Goal: Task Accomplishment & Management: Manage account settings

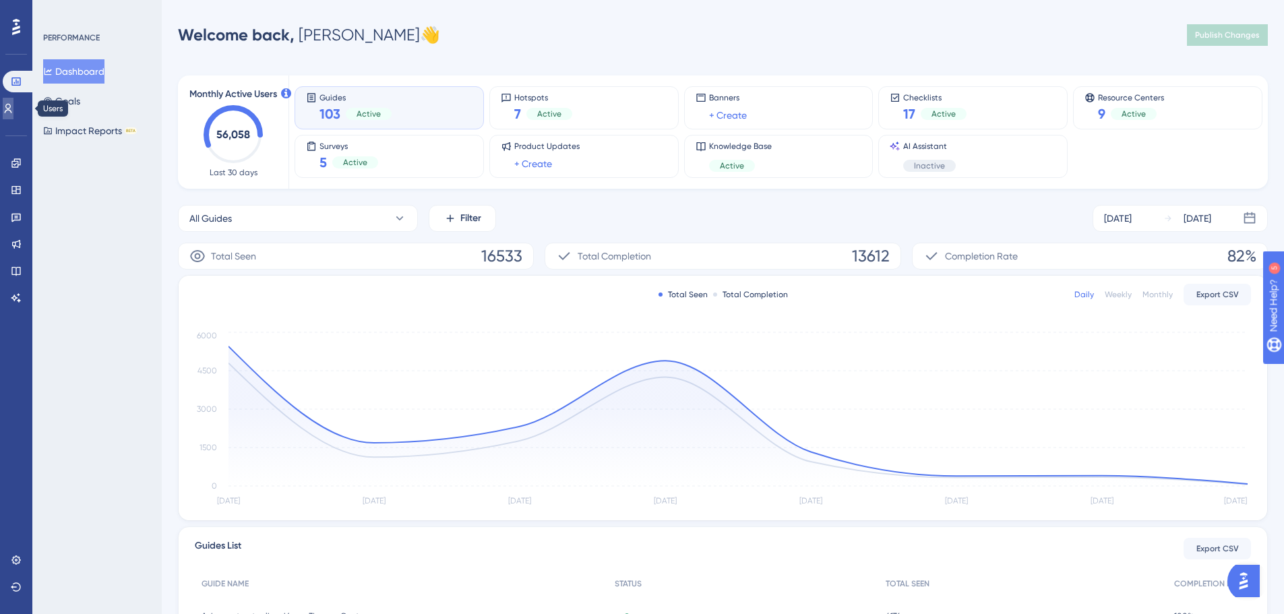
click at [13, 113] on icon at bounding box center [8, 108] width 11 height 11
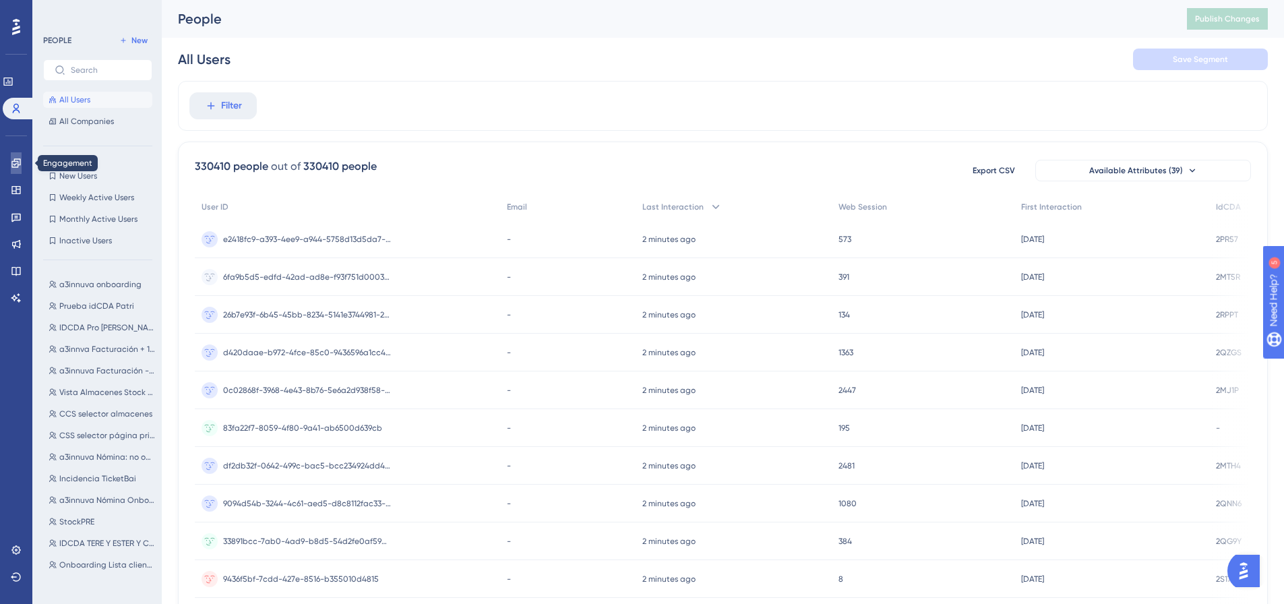
click at [15, 163] on icon at bounding box center [16, 163] width 11 height 11
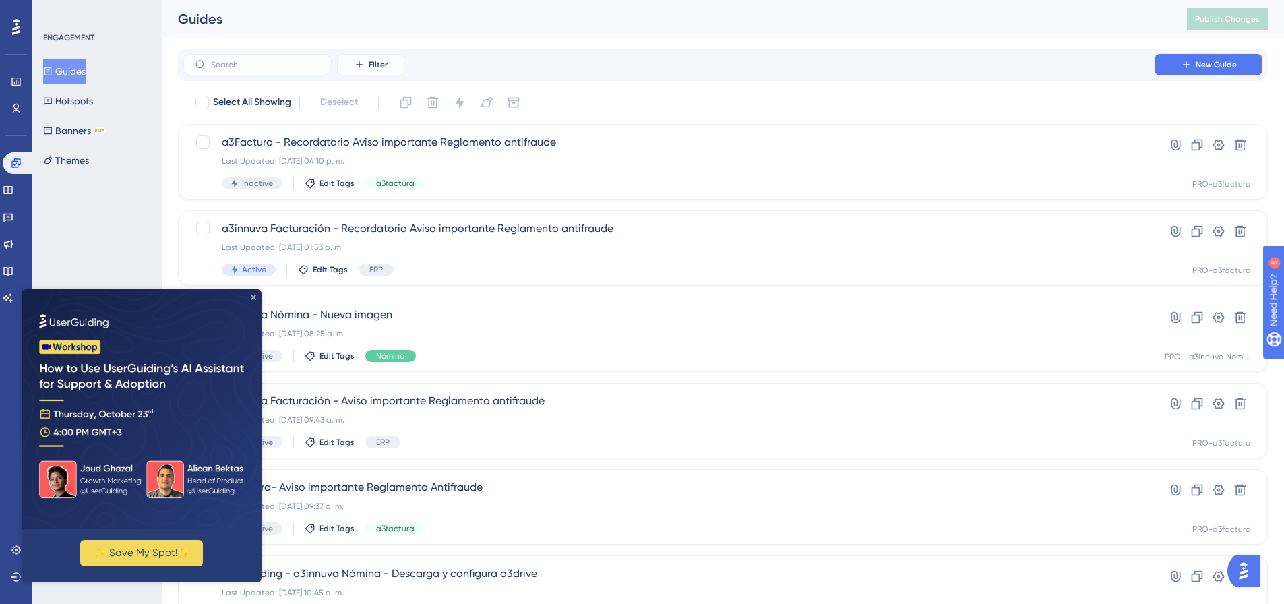
click at [251, 296] on icon "Close Preview" at bounding box center [253, 296] width 5 height 5
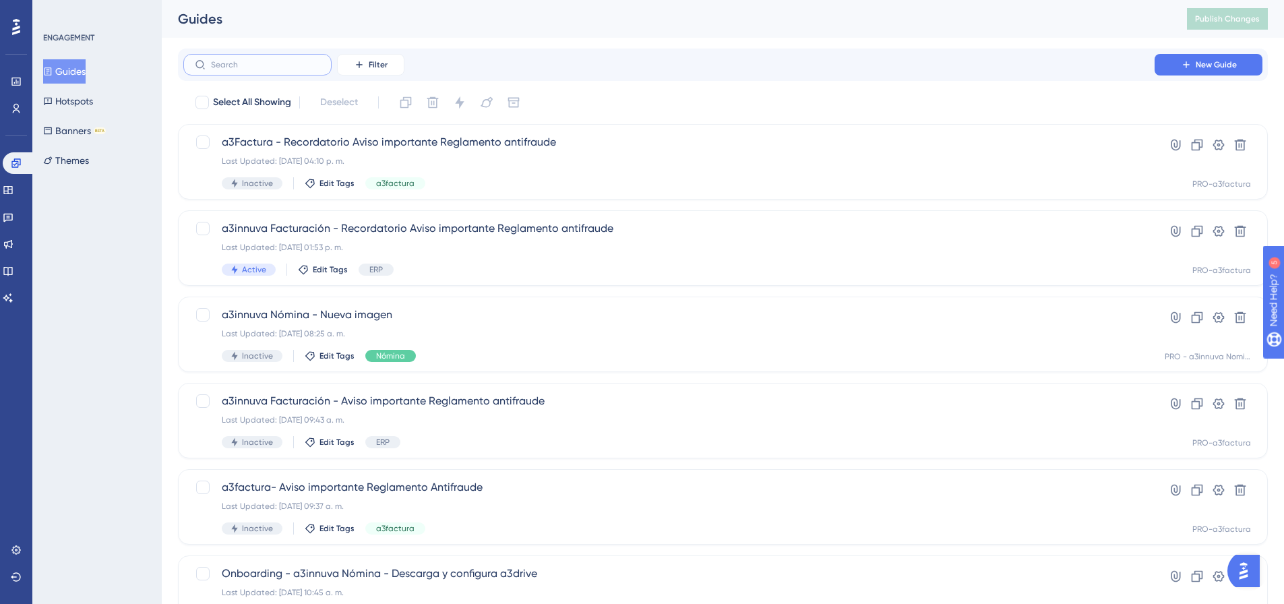
click at [271, 69] on input "text" at bounding box center [265, 64] width 109 height 9
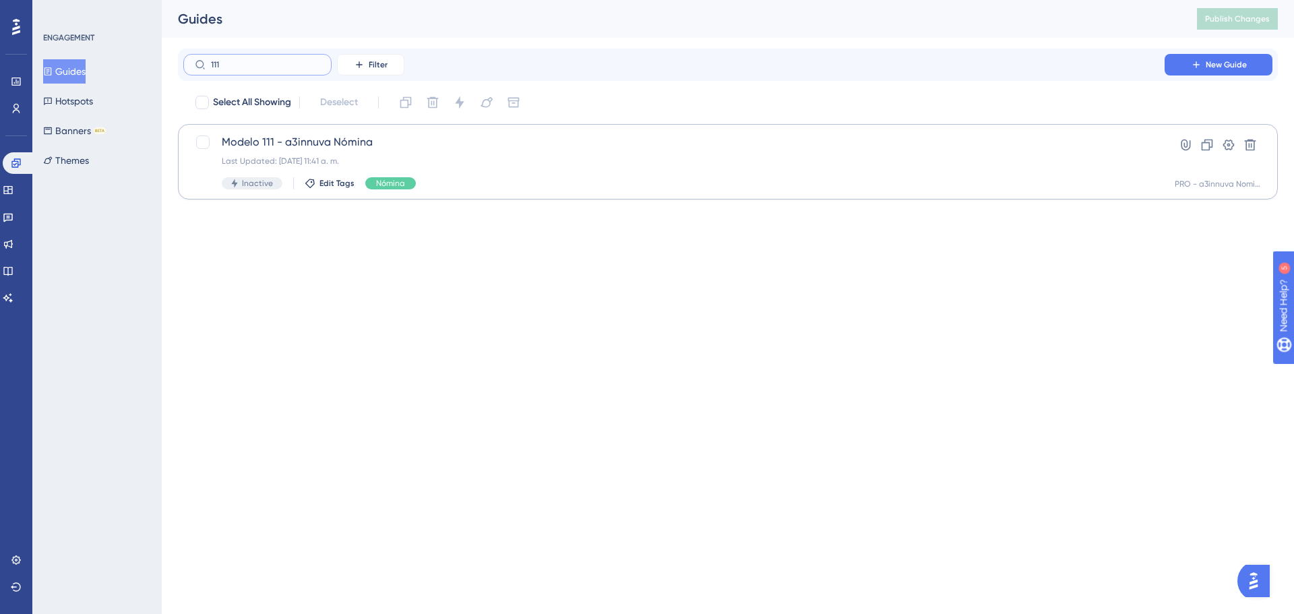
type input "111"
click at [351, 156] on div "Last Updated: [DATE] 11:41 a. m." at bounding box center [674, 161] width 904 height 11
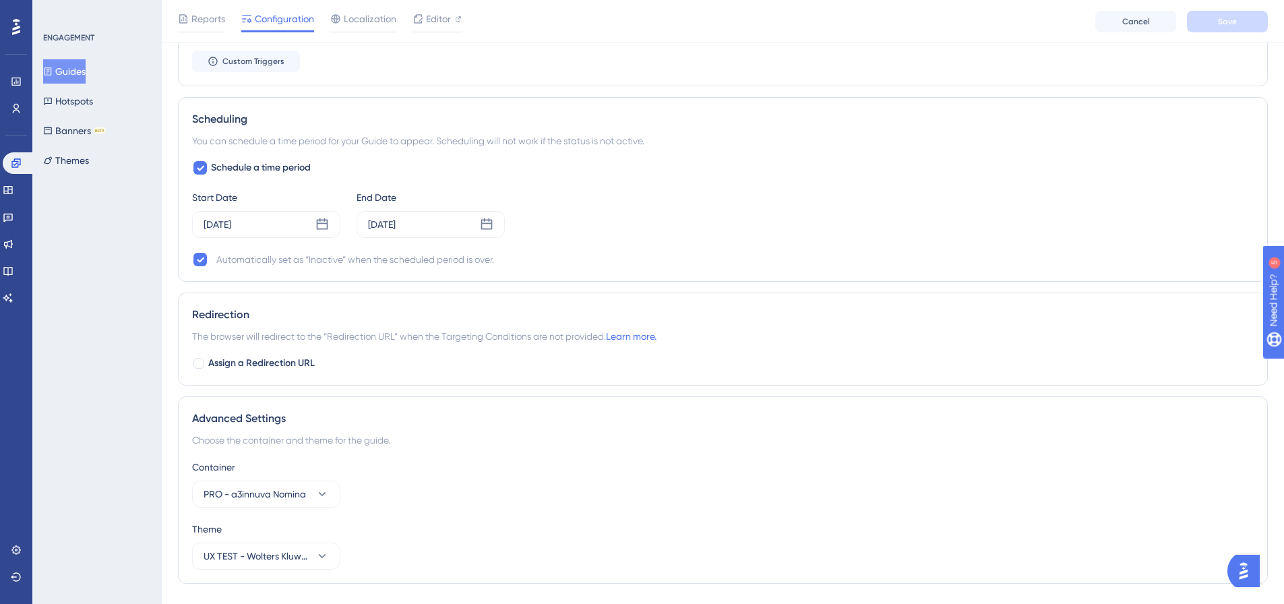
scroll to position [1044, 0]
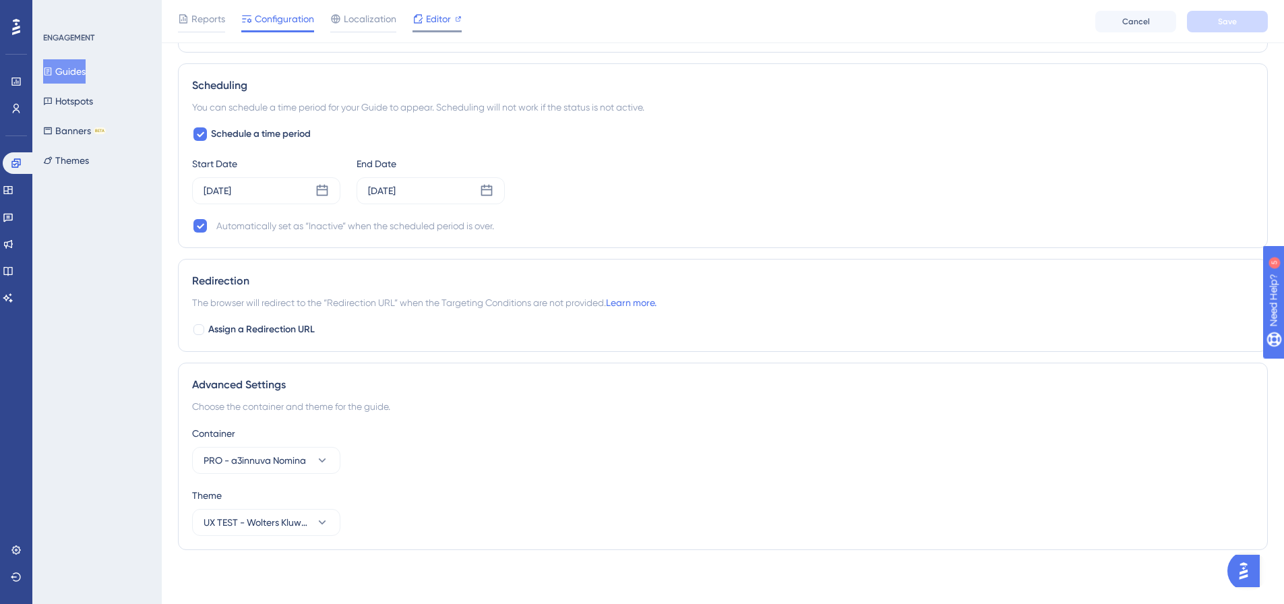
click at [433, 20] on span "Editor" at bounding box center [438, 19] width 25 height 16
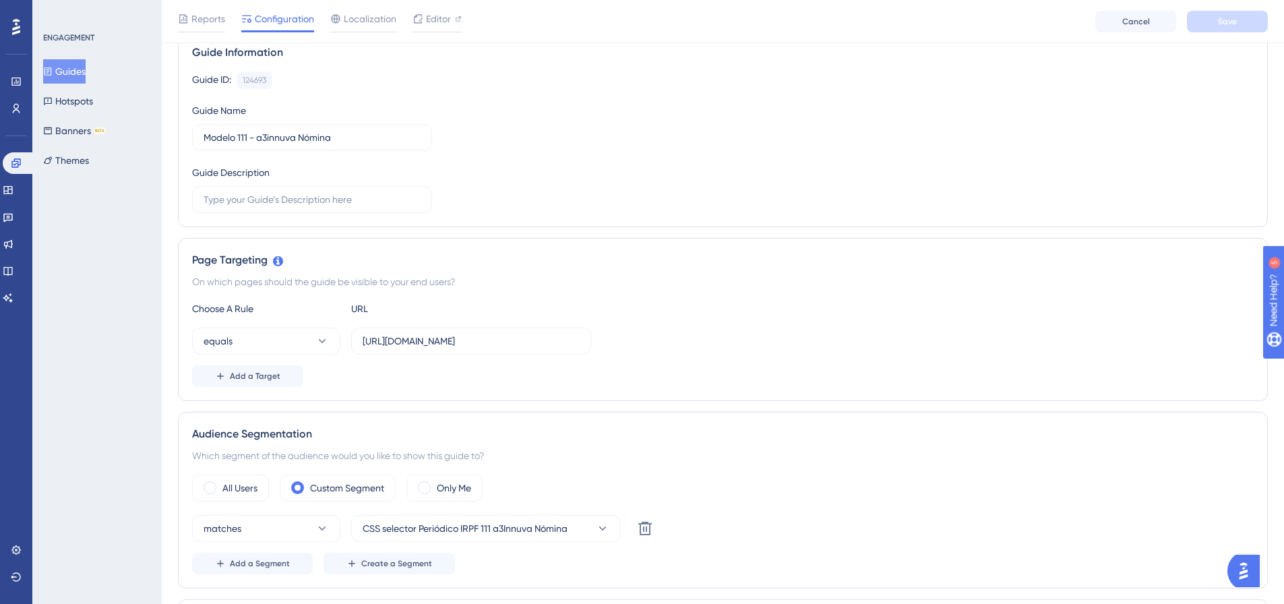
scroll to position [0, 0]
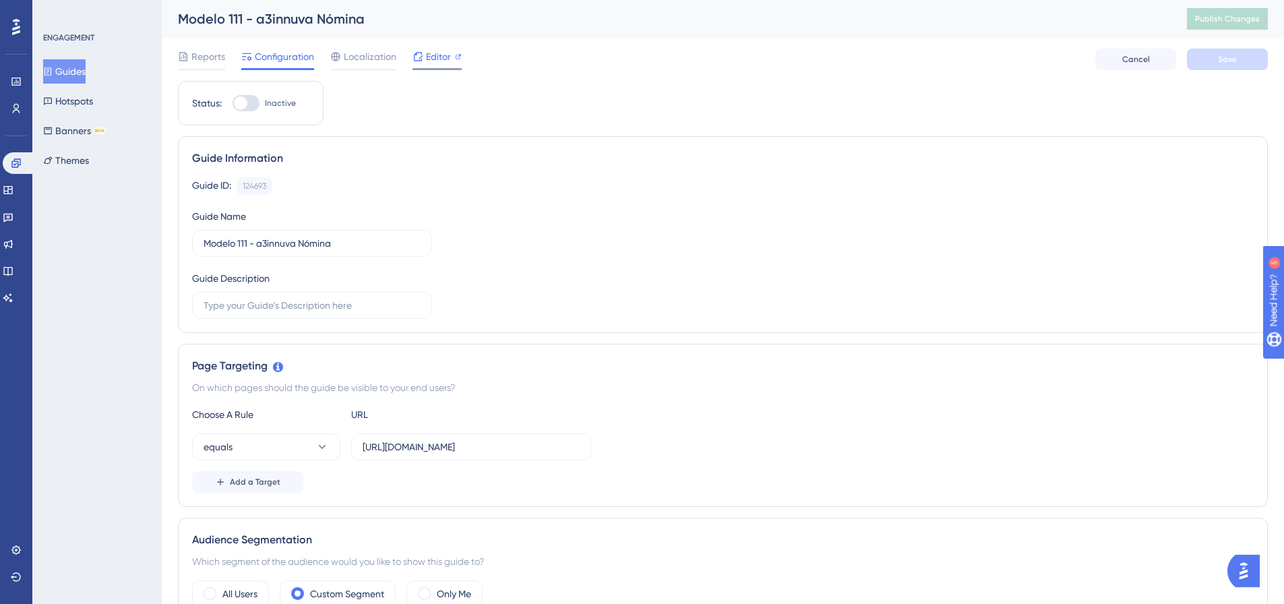
click at [428, 58] on span "Editor" at bounding box center [438, 57] width 25 height 16
click at [14, 111] on icon at bounding box center [16, 108] width 7 height 9
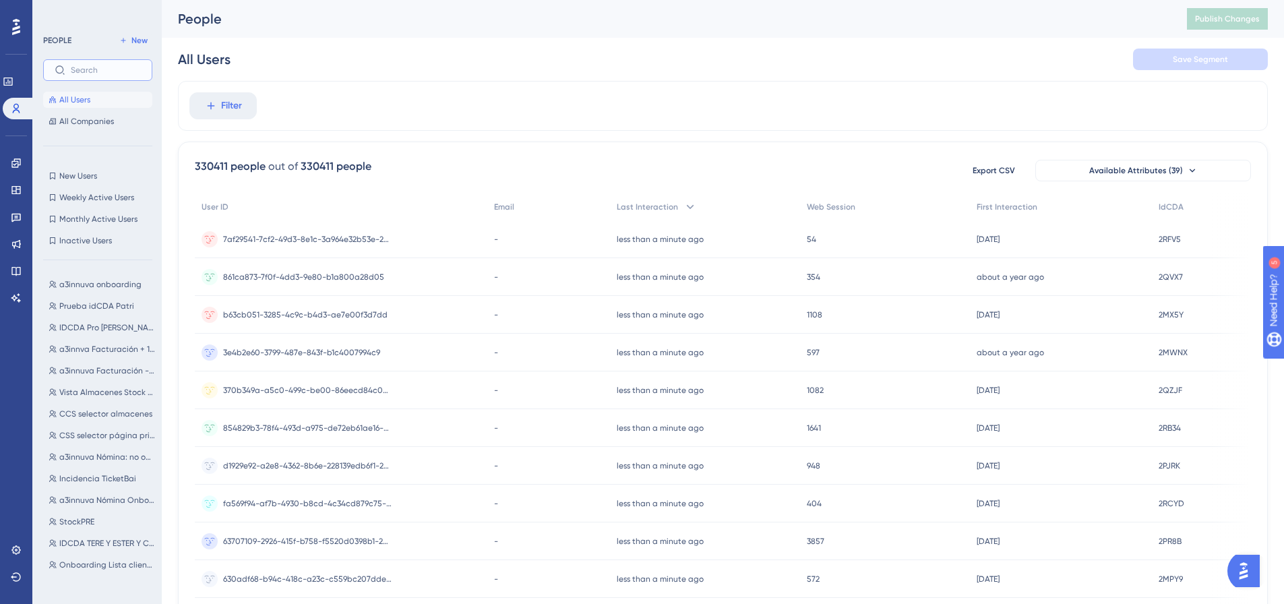
click at [99, 68] on input "text" at bounding box center [106, 69] width 70 height 9
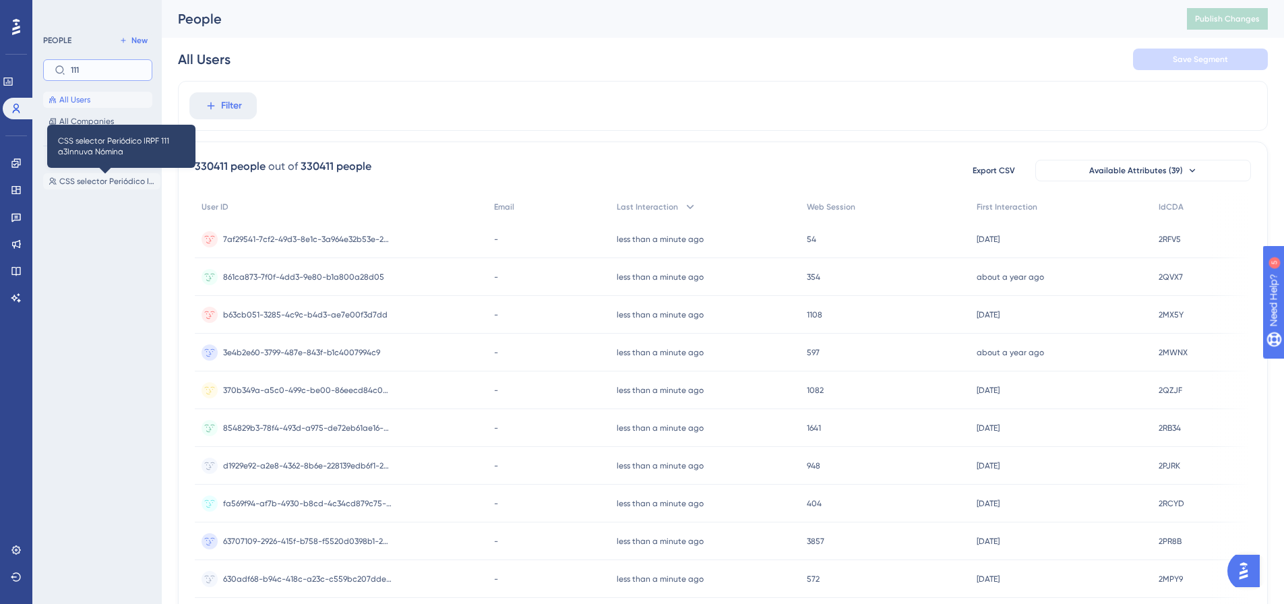
type input "111"
click at [90, 184] on span "CSS selector Periódico IRPF 111 a3Innuva Nómina" at bounding box center [107, 181] width 96 height 11
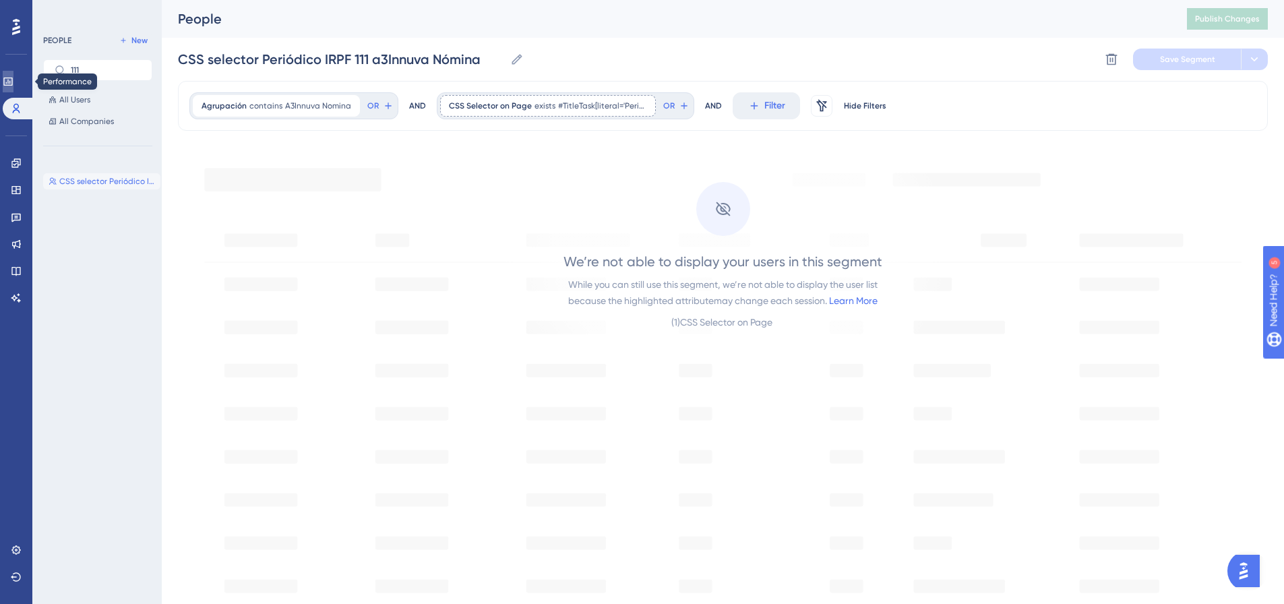
click at [12, 86] on icon at bounding box center [7, 81] width 9 height 8
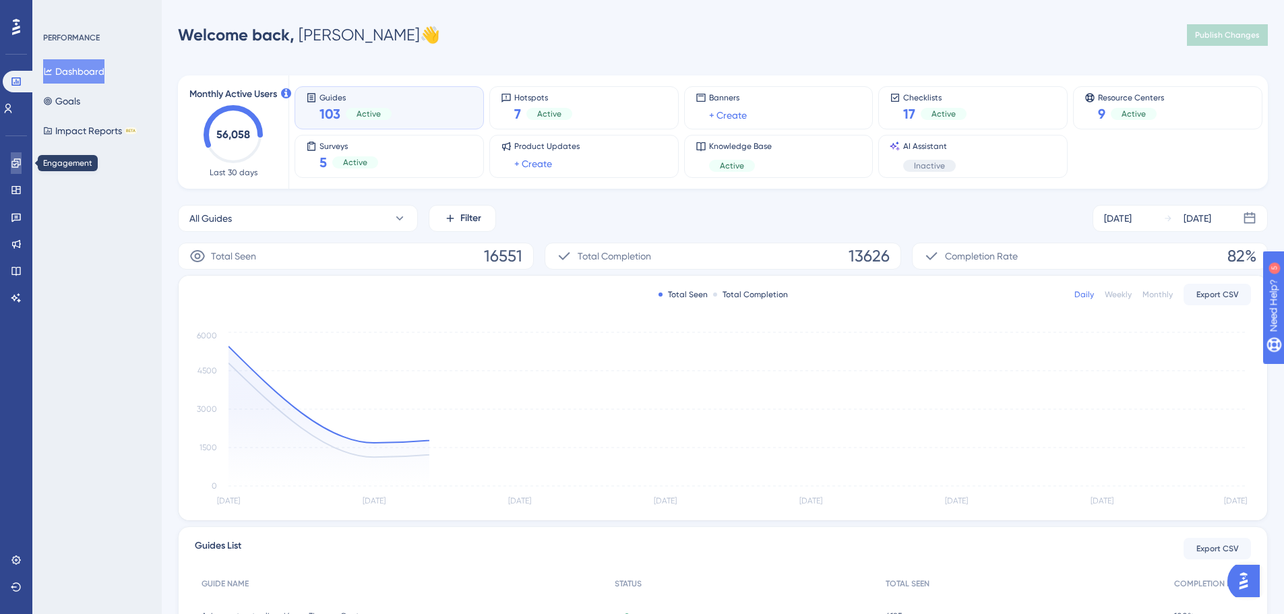
click at [18, 162] on icon at bounding box center [15, 162] width 9 height 9
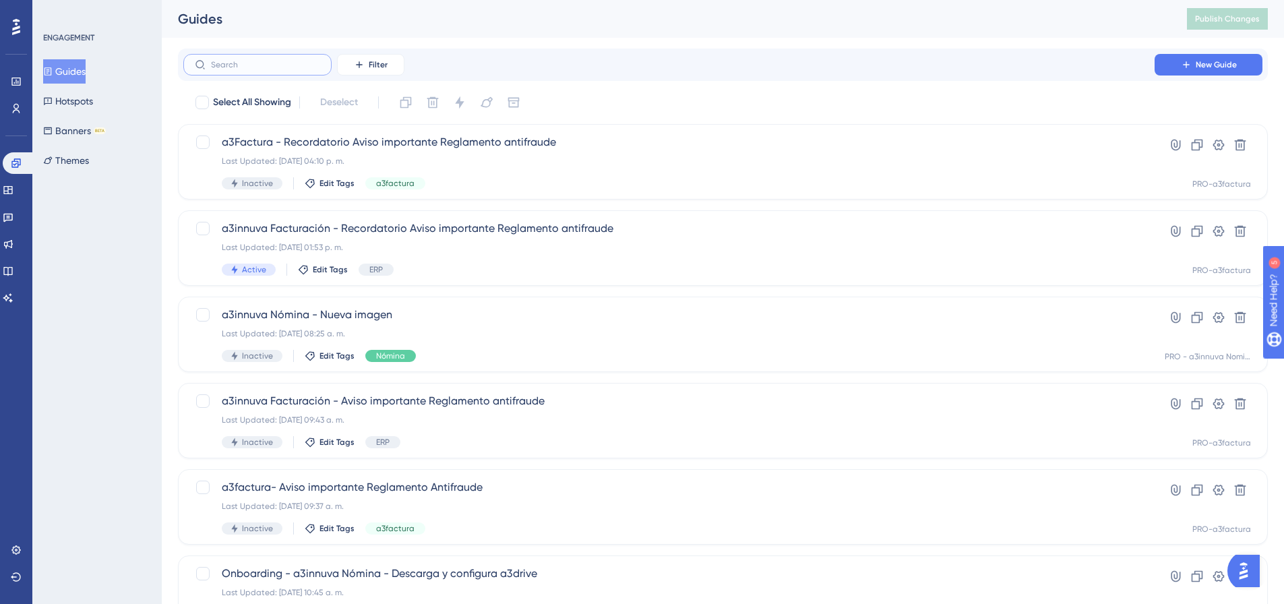
click at [248, 65] on input "text" at bounding box center [265, 64] width 109 height 9
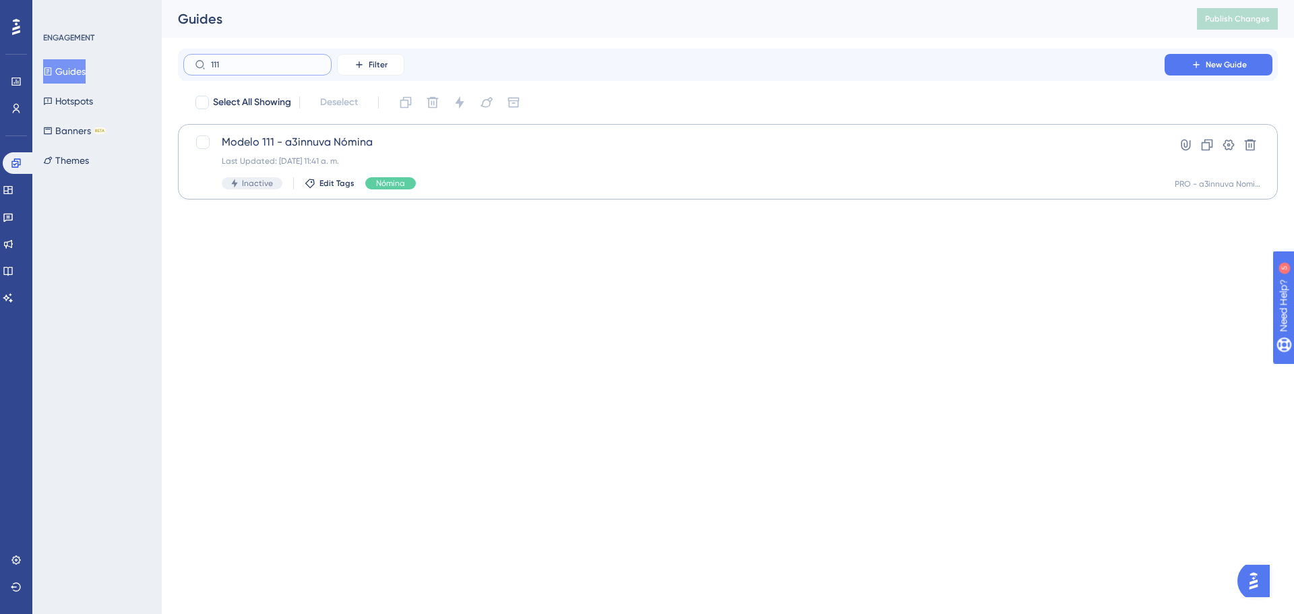
type input "111"
click at [334, 154] on div "Modelo 111 - a3innuva Nómina Last Updated: [DATE] 11:41 a. m. Inactive Edit Tag…" at bounding box center [674, 161] width 904 height 55
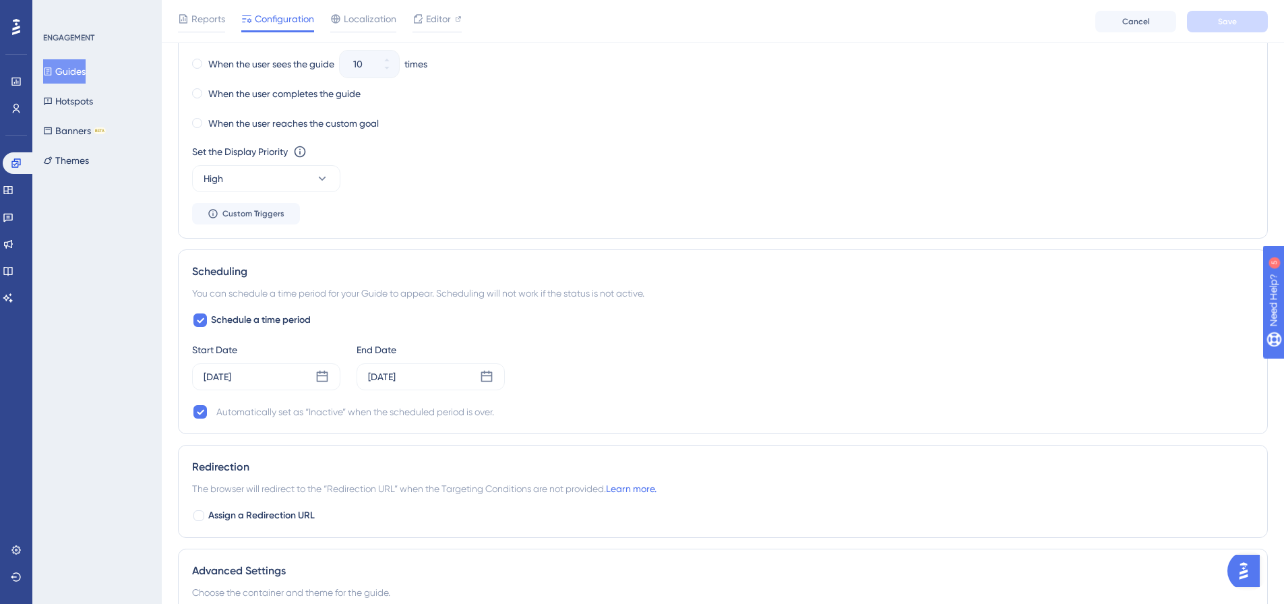
scroll to position [876, 0]
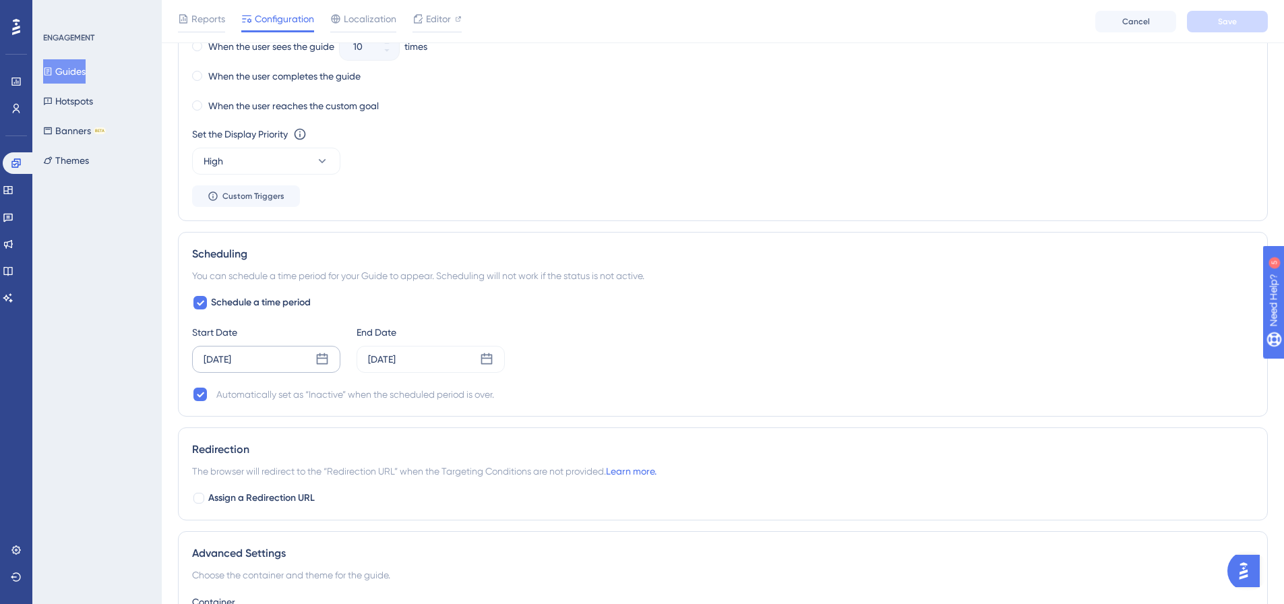
click at [326, 362] on icon at bounding box center [321, 358] width 13 height 13
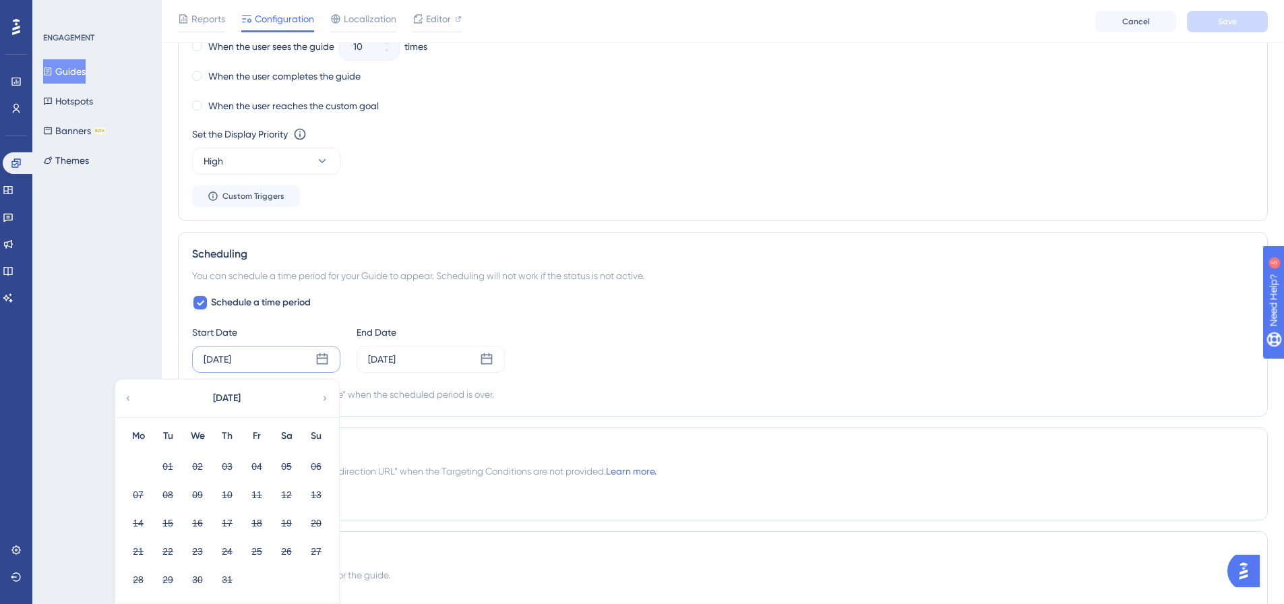
click at [323, 400] on icon at bounding box center [324, 398] width 3 height 5
click at [673, 317] on div "Schedule a time period Start Date [DATE] [DATE] Mo Tu We Th Fr Sa Su 01 02 03 0…" at bounding box center [722, 348] width 1061 height 108
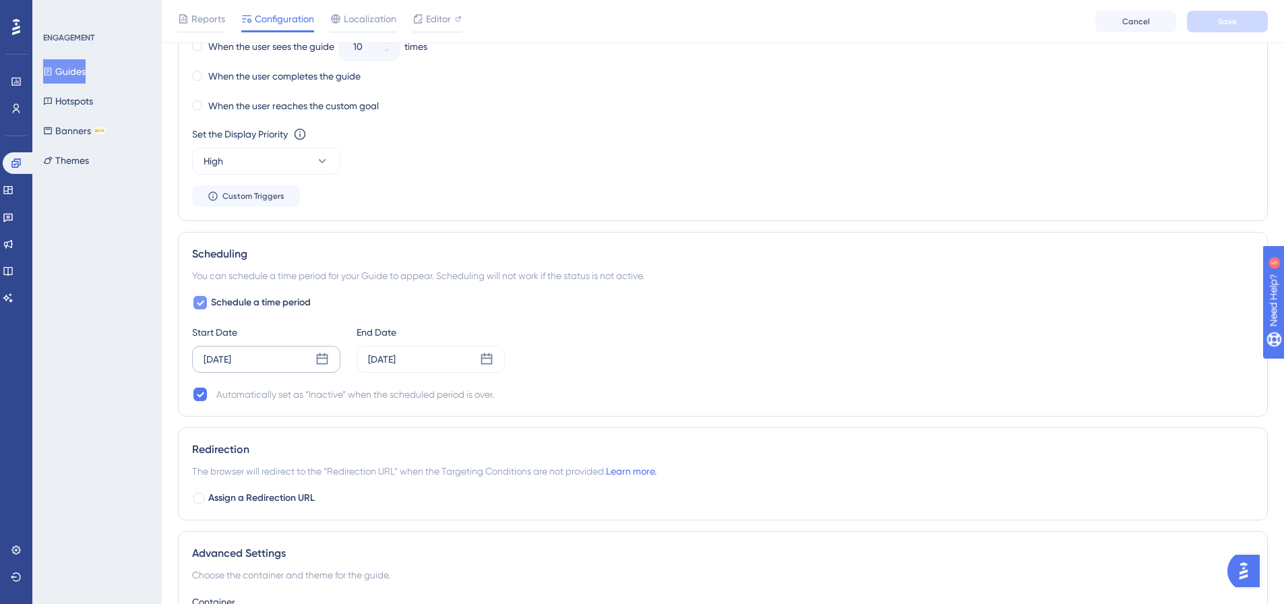
click at [199, 302] on icon at bounding box center [200, 302] width 8 height 11
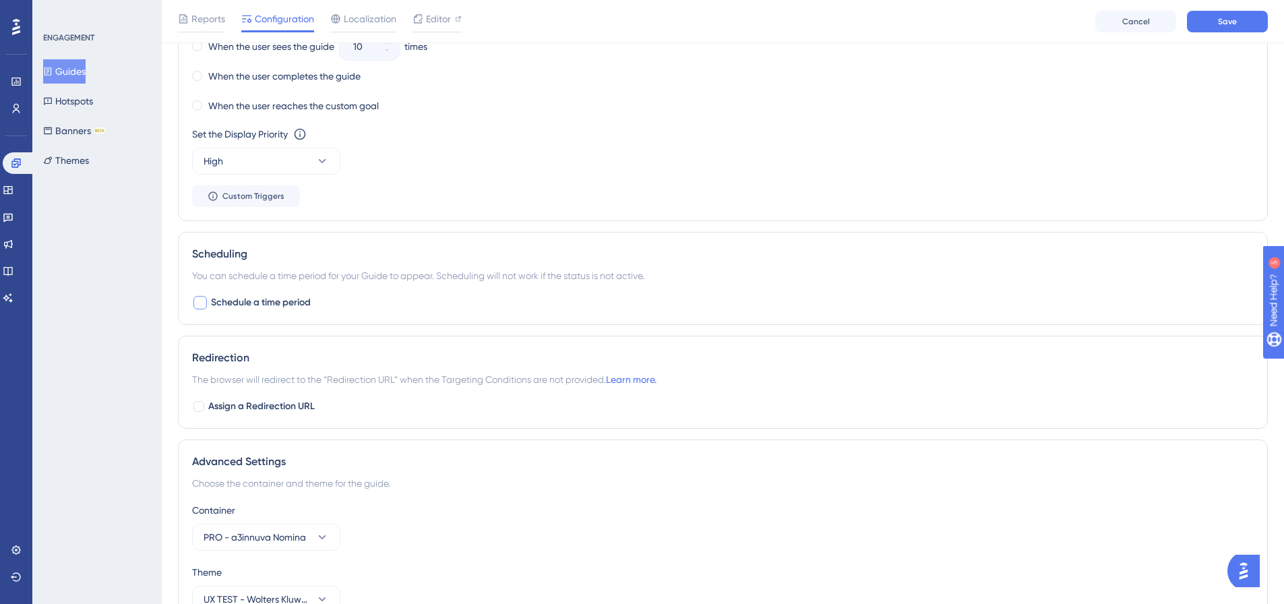
click at [199, 302] on div at bounding box center [199, 302] width 13 height 13
checkbox input "true"
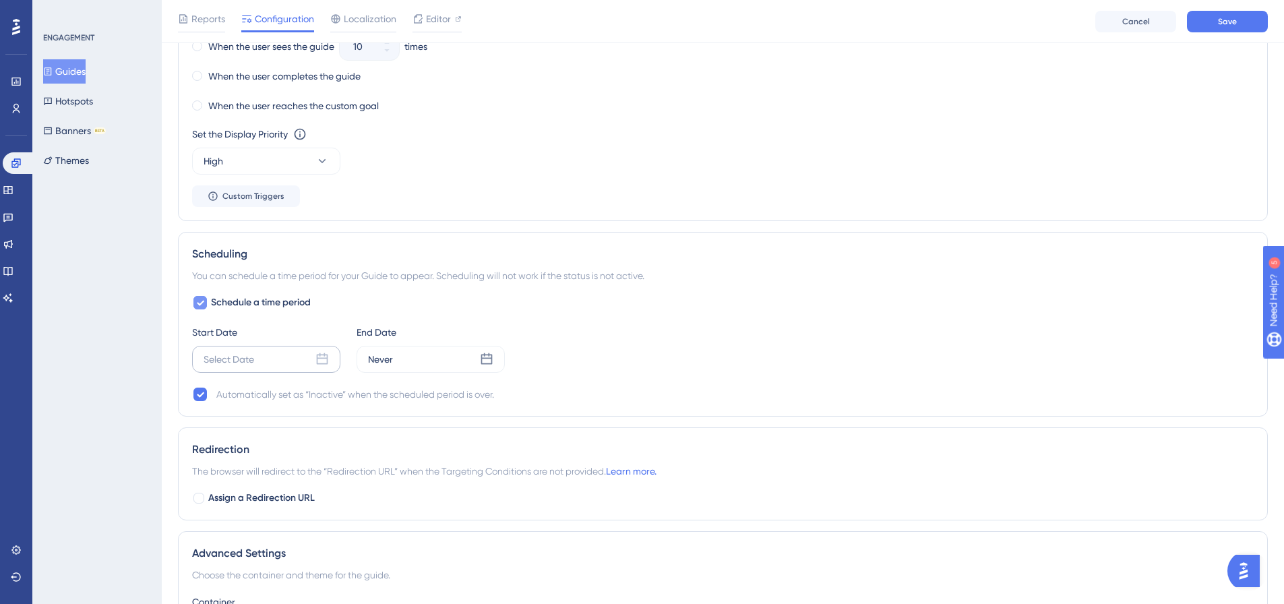
click at [319, 361] on icon at bounding box center [321, 358] width 13 height 13
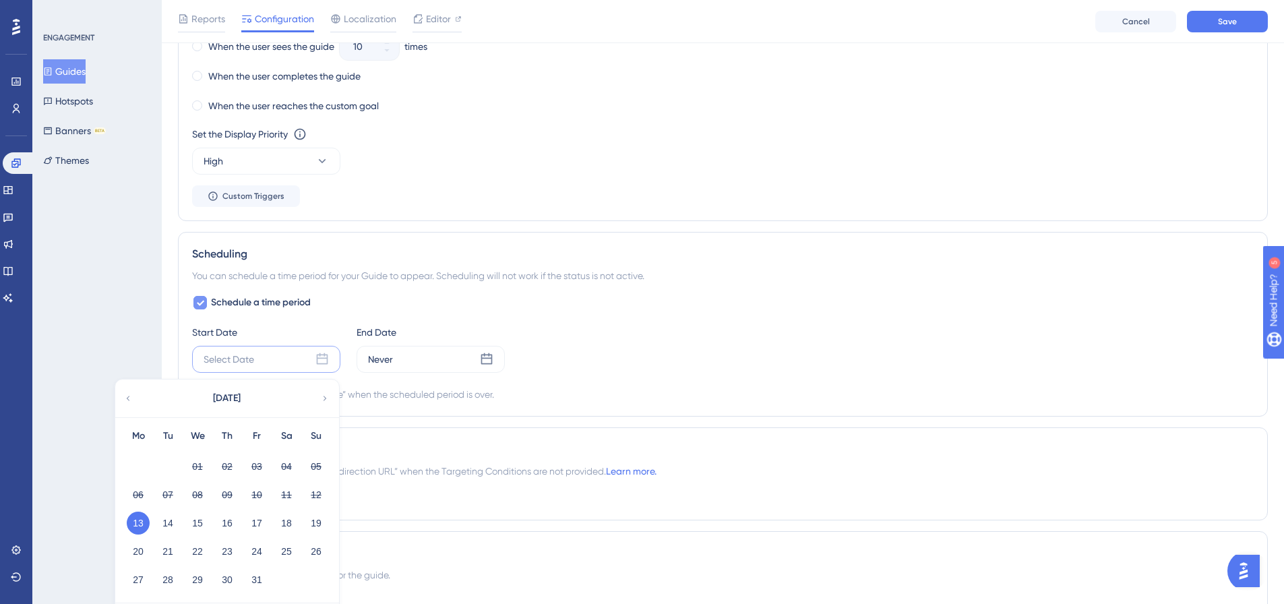
click at [139, 524] on button "13" at bounding box center [138, 522] width 23 height 23
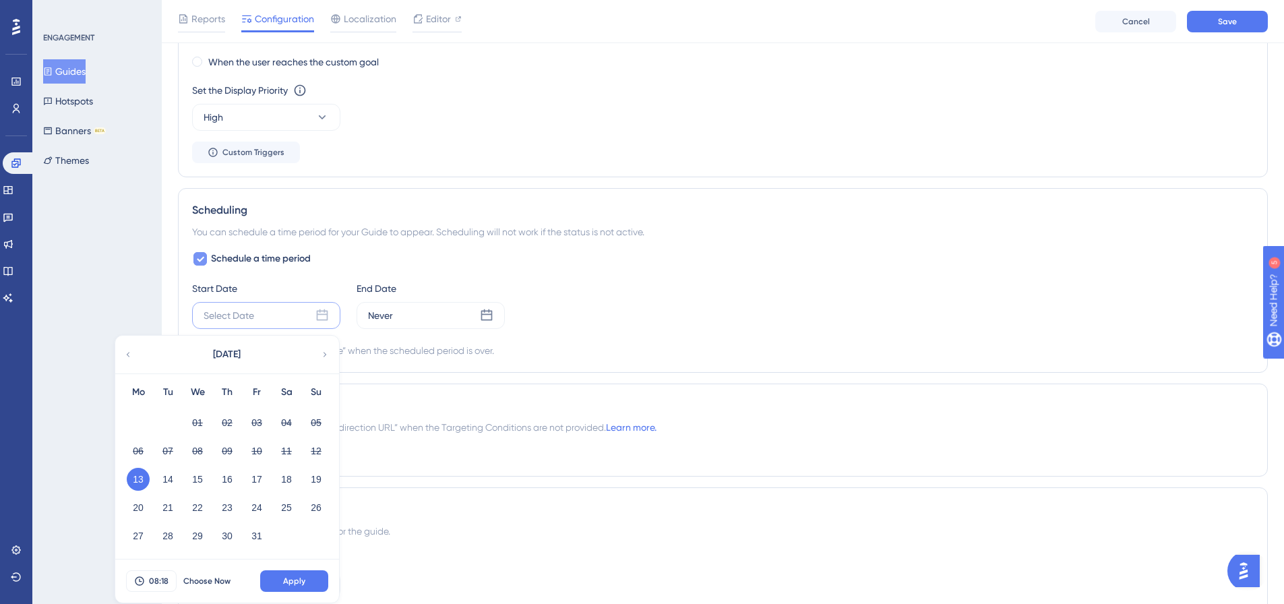
scroll to position [943, 0]
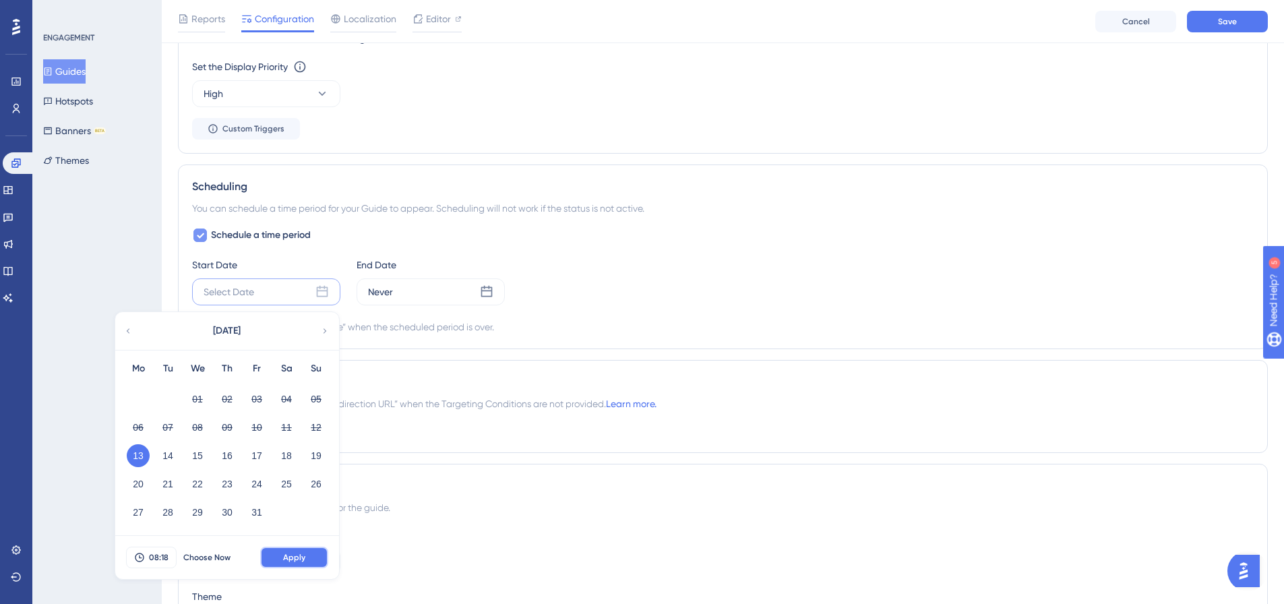
click at [308, 555] on button "Apply" at bounding box center [294, 558] width 68 height 22
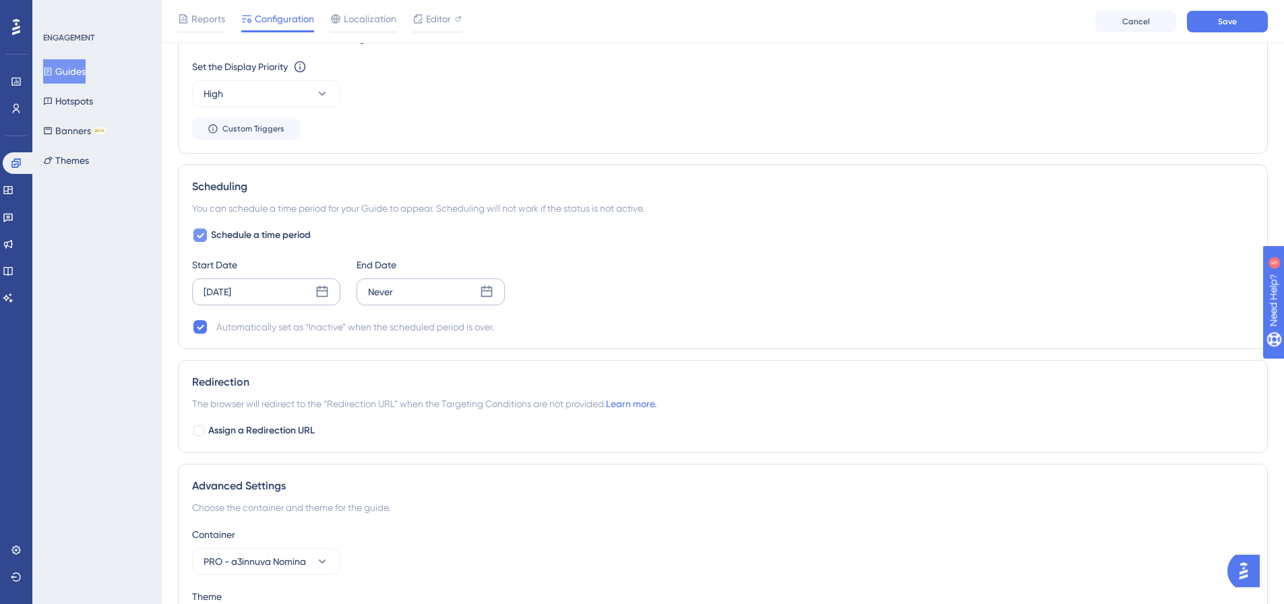
click at [489, 290] on icon at bounding box center [486, 291] width 13 height 13
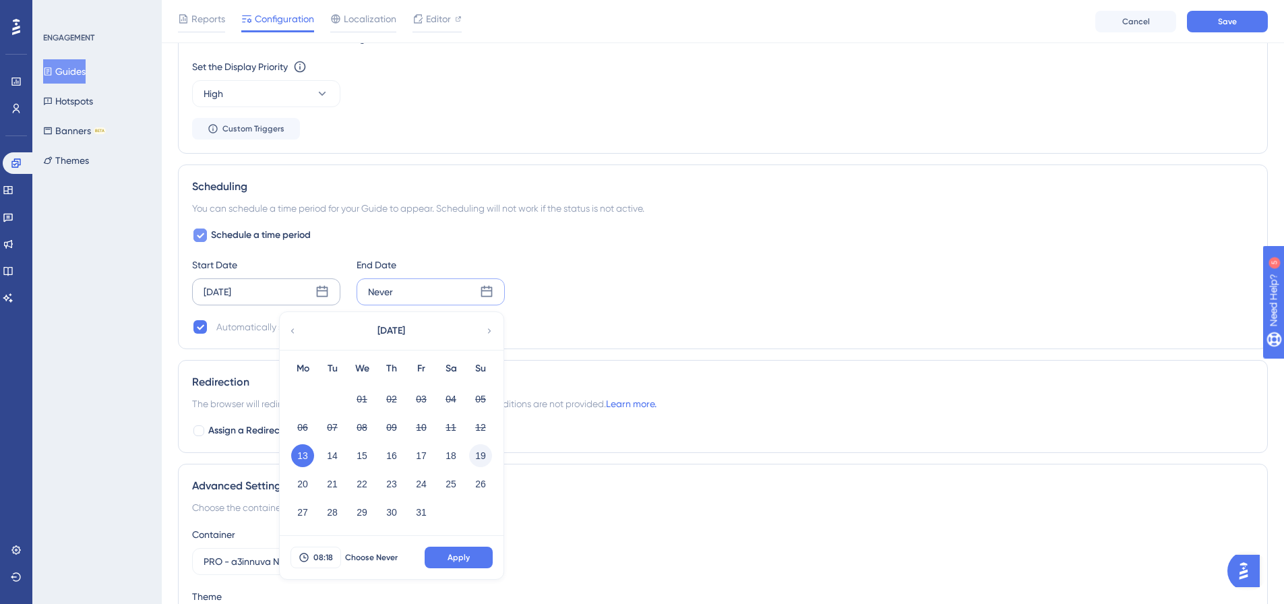
click at [476, 456] on button "19" at bounding box center [480, 455] width 23 height 23
click at [454, 558] on span "Apply" at bounding box center [458, 557] width 22 height 11
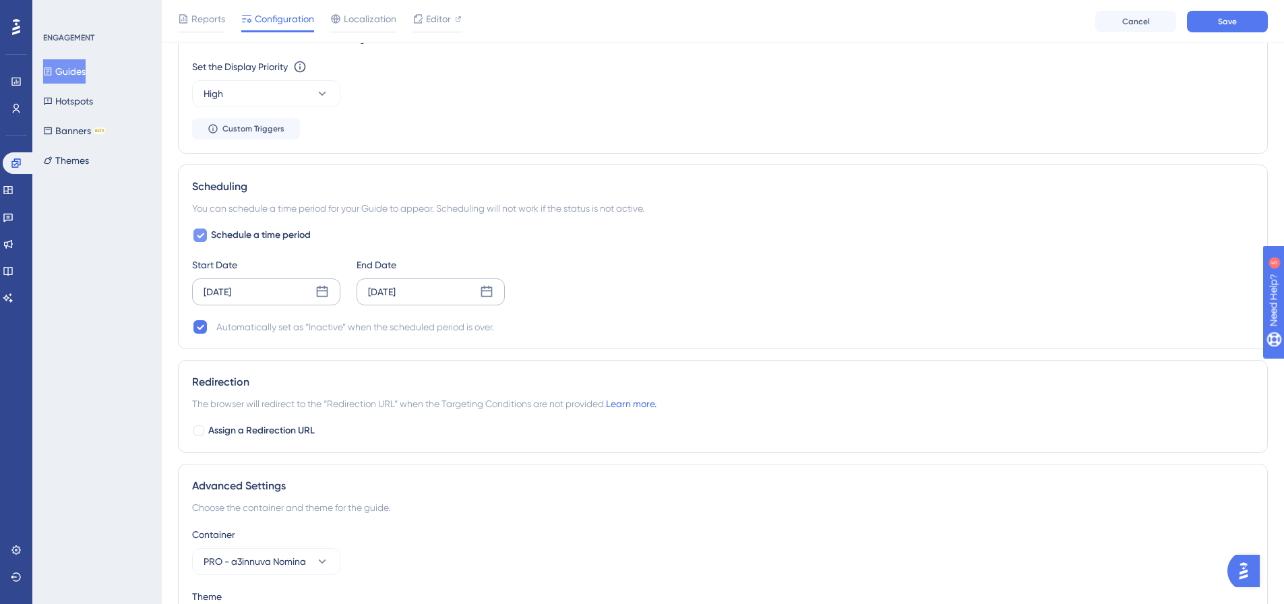
click at [480, 288] on icon at bounding box center [486, 291] width 13 height 13
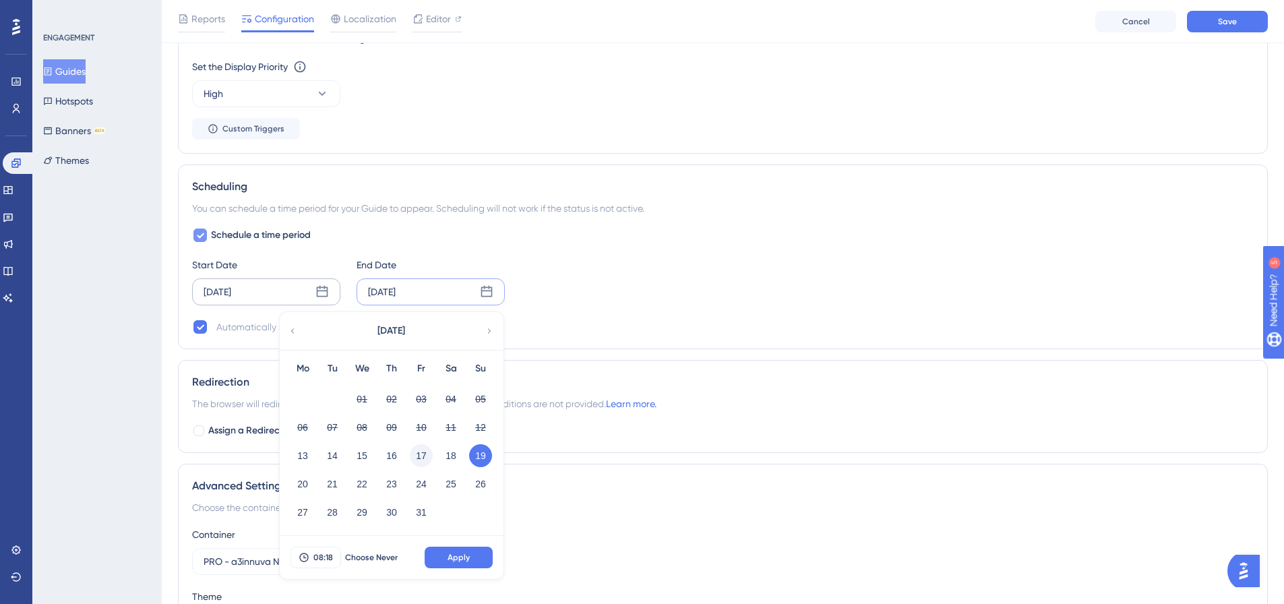
click at [417, 453] on button "17" at bounding box center [421, 455] width 23 height 23
click at [453, 551] on button "Apply" at bounding box center [459, 558] width 68 height 22
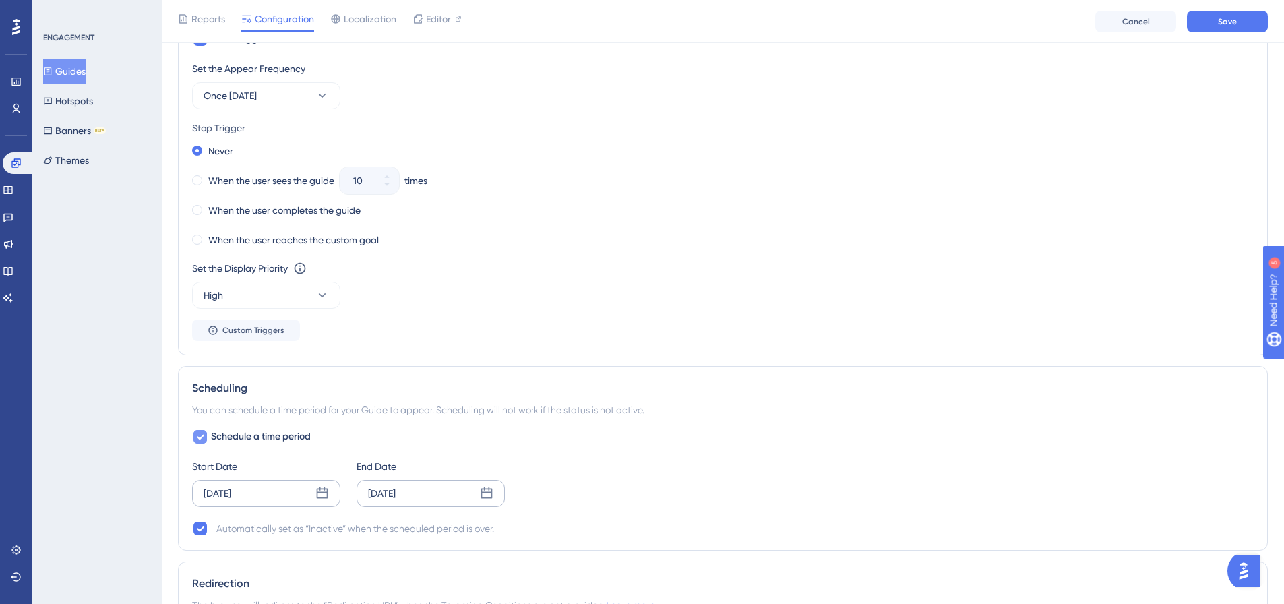
scroll to position [809, 0]
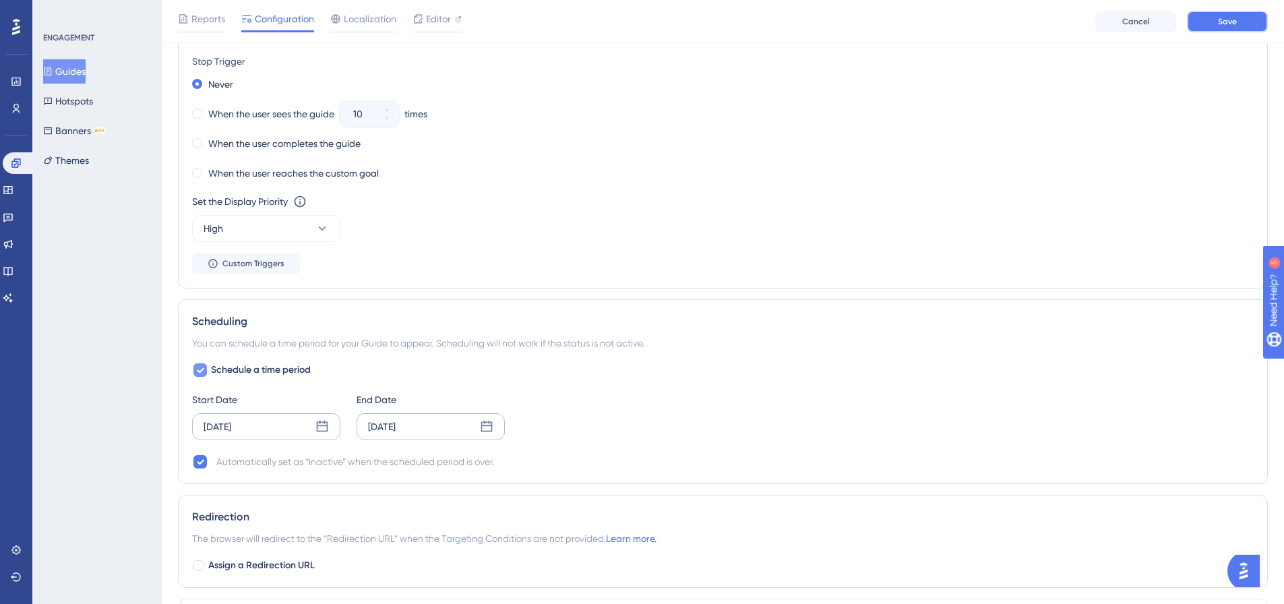
click at [1239, 18] on button "Save" at bounding box center [1227, 22] width 81 height 22
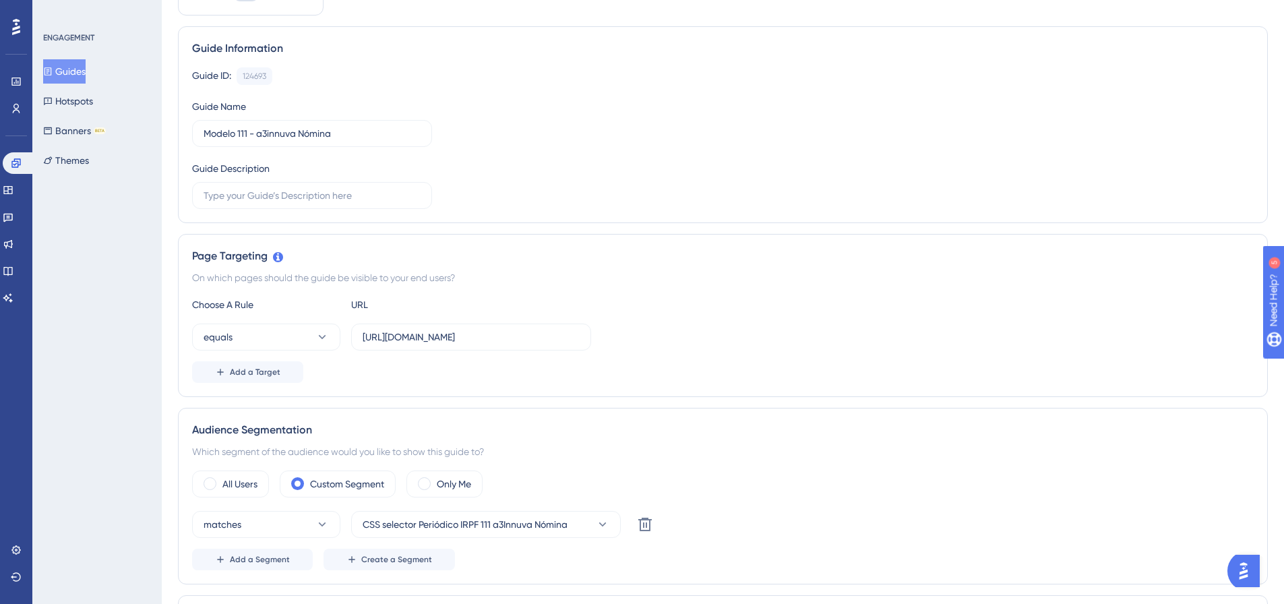
scroll to position [0, 0]
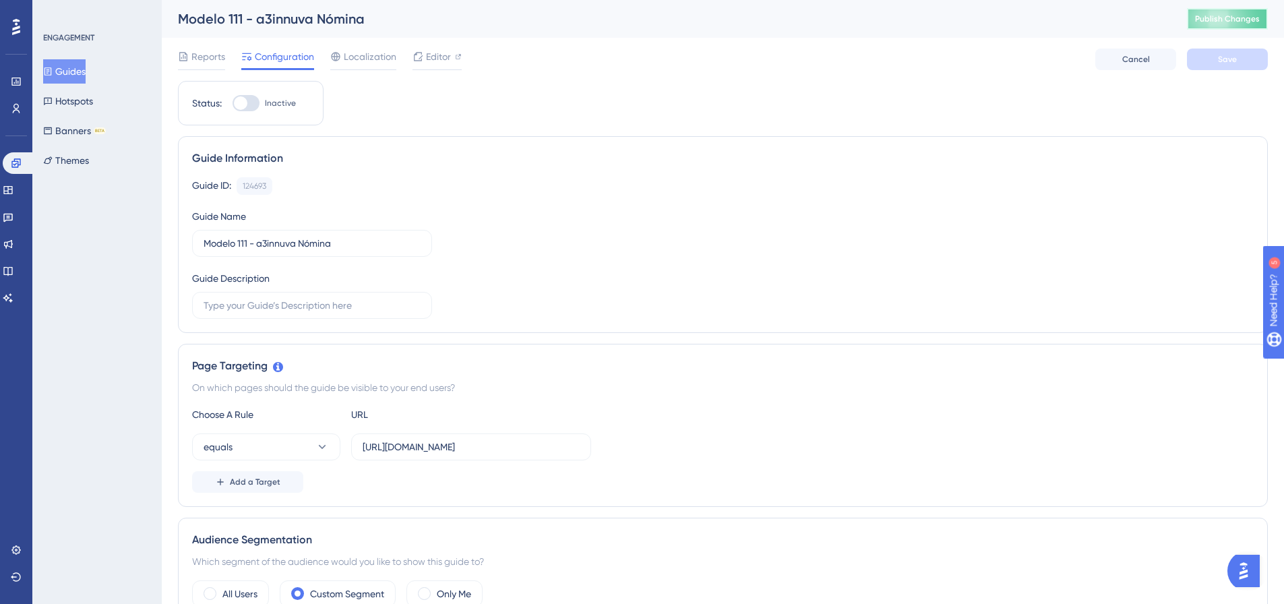
drag, startPoint x: 1237, startPoint y: 18, endPoint x: 1241, endPoint y: 40, distance: 22.7
click at [1237, 18] on span "Publish Changes" at bounding box center [1227, 18] width 65 height 11
click at [15, 86] on icon at bounding box center [16, 81] width 11 height 11
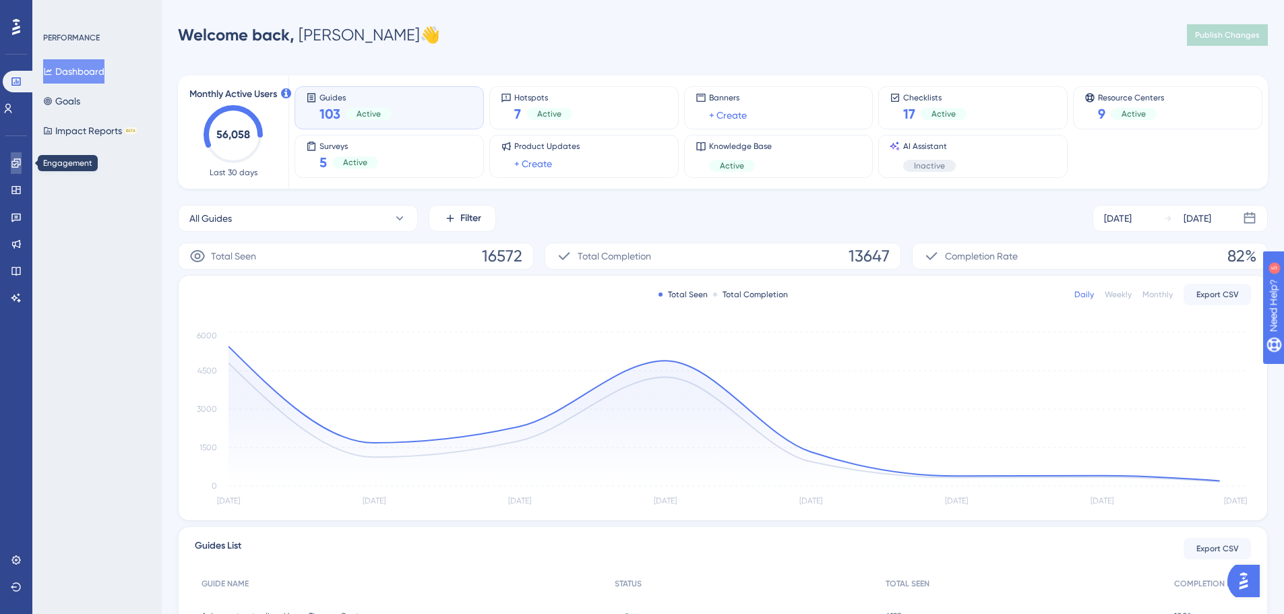
click at [21, 165] on icon at bounding box center [16, 163] width 11 height 11
click at [13, 160] on icon at bounding box center [16, 163] width 11 height 11
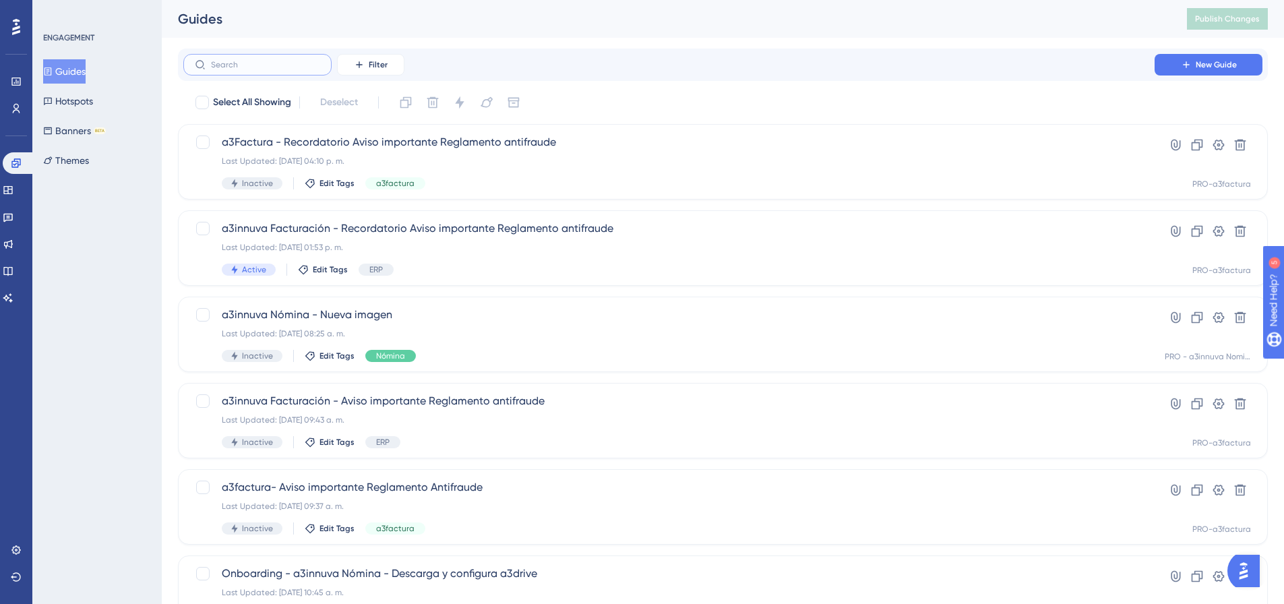
click at [226, 63] on input "text" at bounding box center [265, 64] width 109 height 9
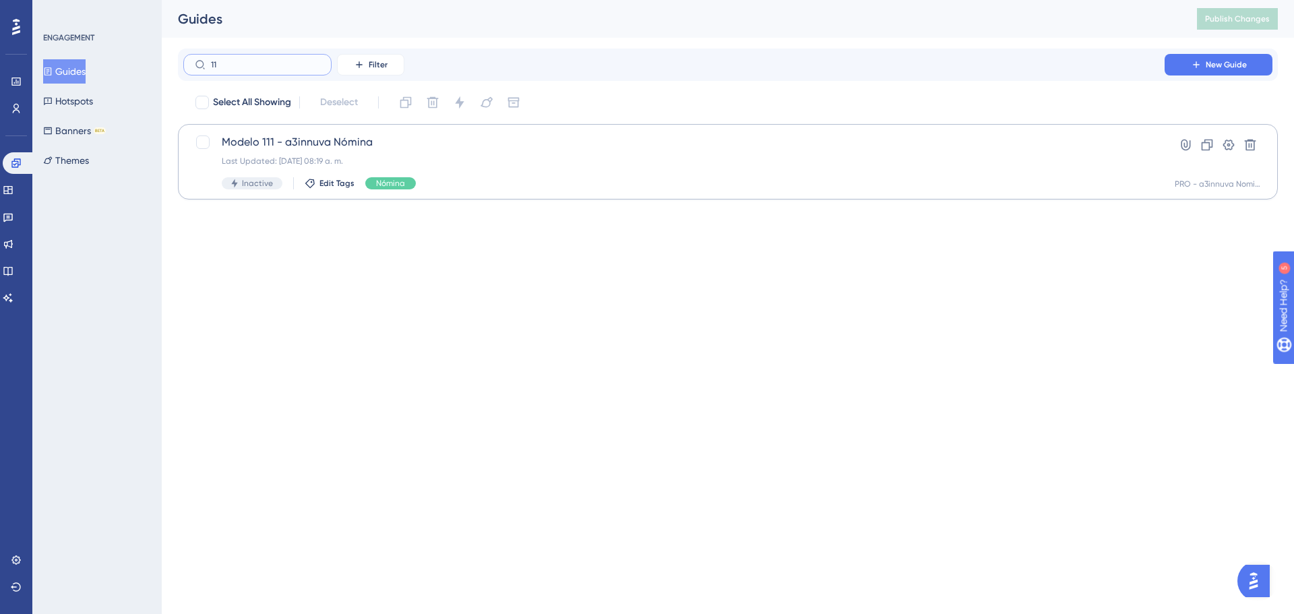
type input "11"
click at [300, 150] on div "Modelo 111 - a3innuva Nómina Last Updated: 13 oct 2025 08:19 a. m. Inactive Edi…" at bounding box center [674, 161] width 904 height 55
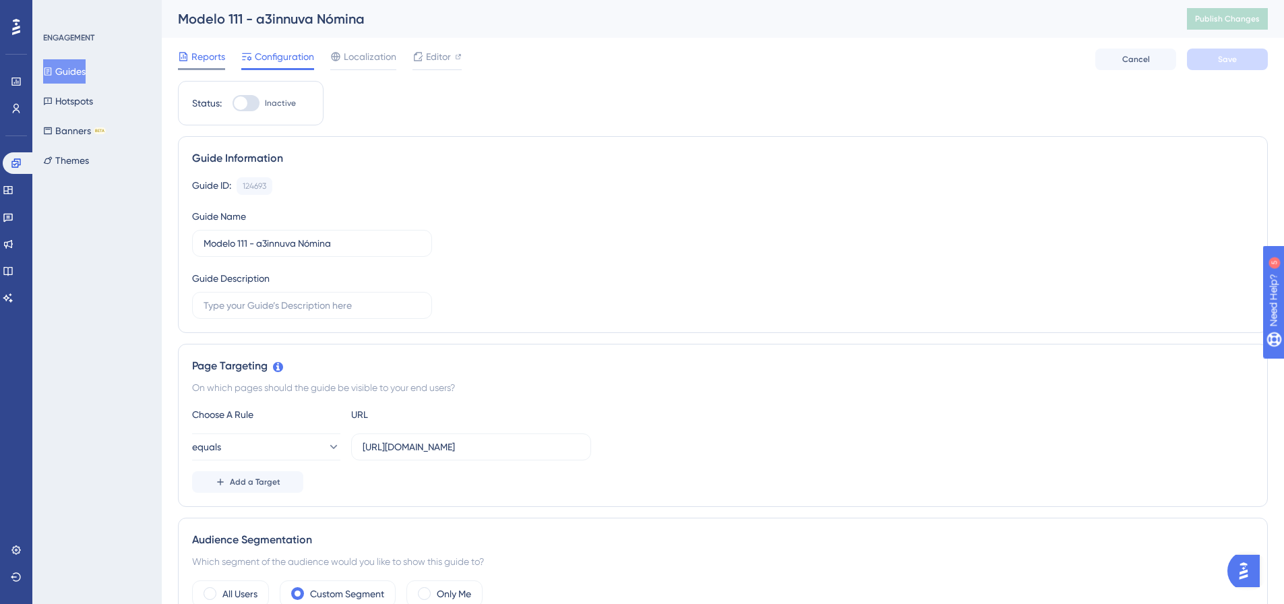
click at [211, 55] on span "Reports" at bounding box center [208, 57] width 34 height 16
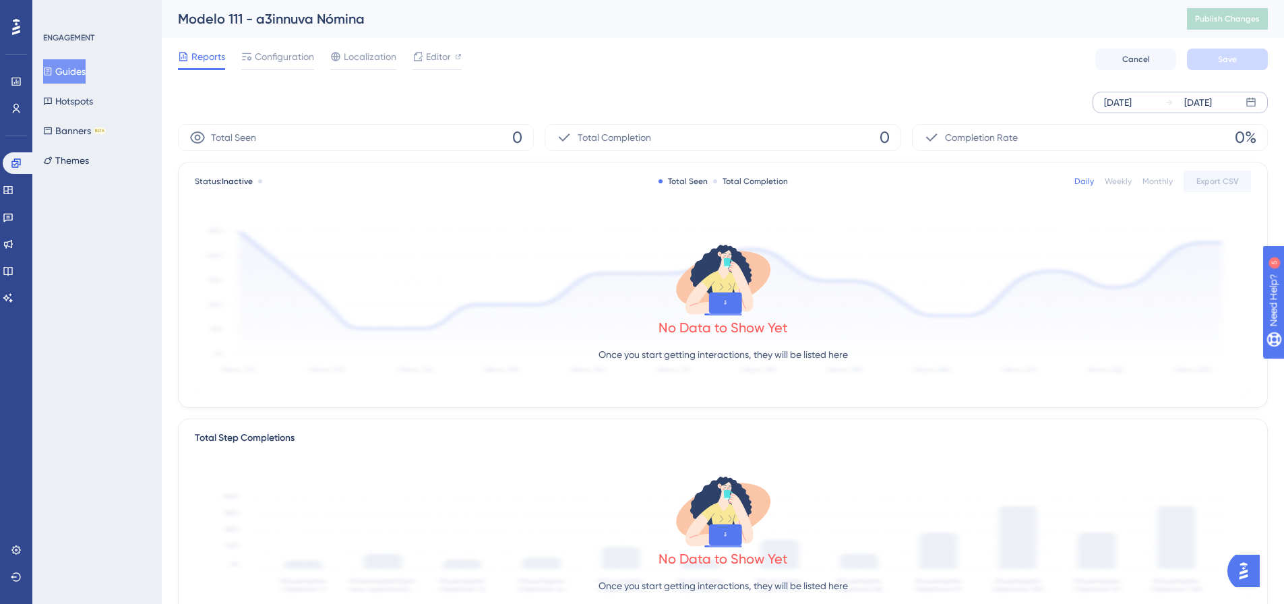
click at [1170, 102] on icon at bounding box center [1169, 102] width 8 height 8
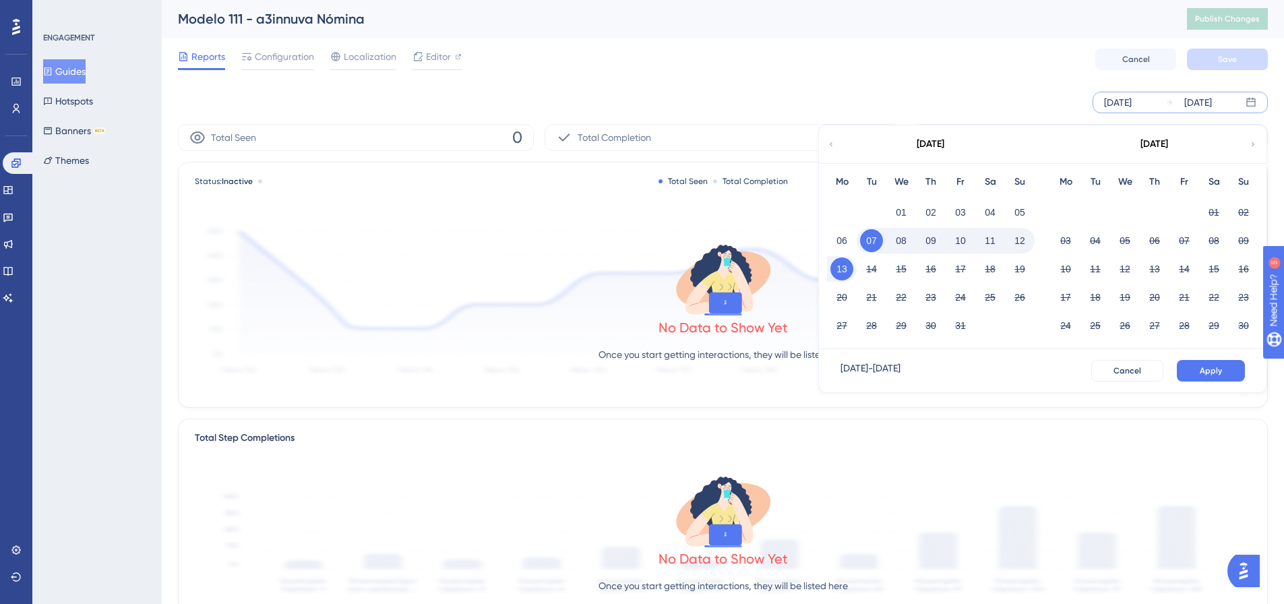
click at [842, 268] on button "13" at bounding box center [841, 268] width 23 height 23
click at [1213, 378] on button "Apply" at bounding box center [1211, 371] width 68 height 22
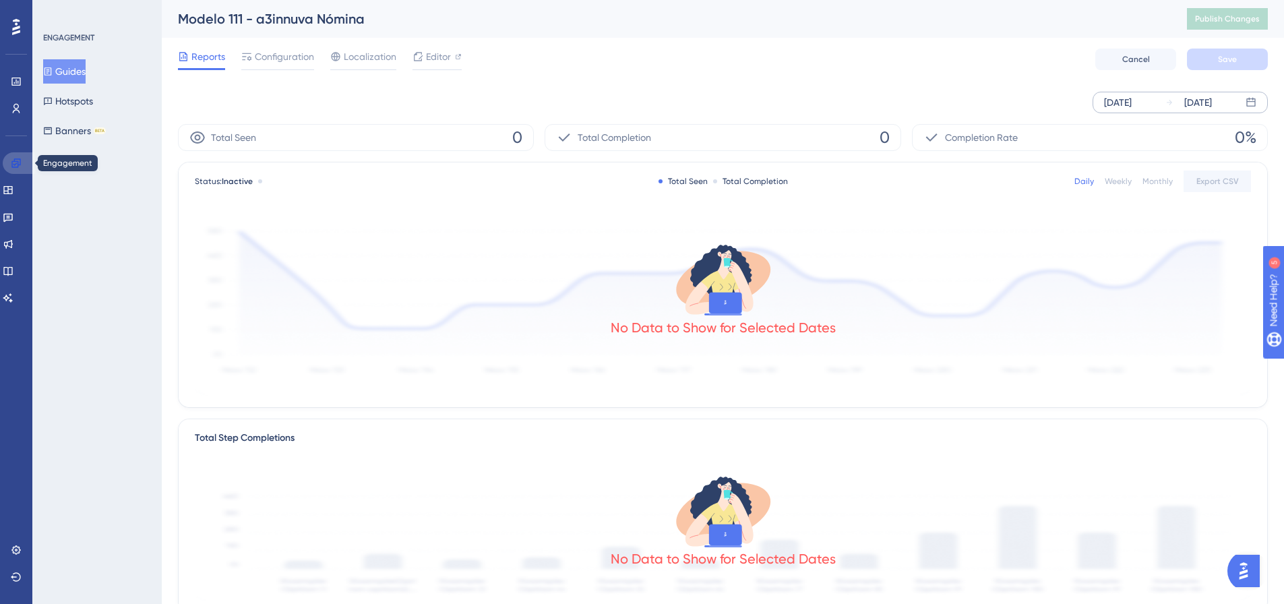
click at [20, 162] on icon at bounding box center [16, 163] width 11 height 11
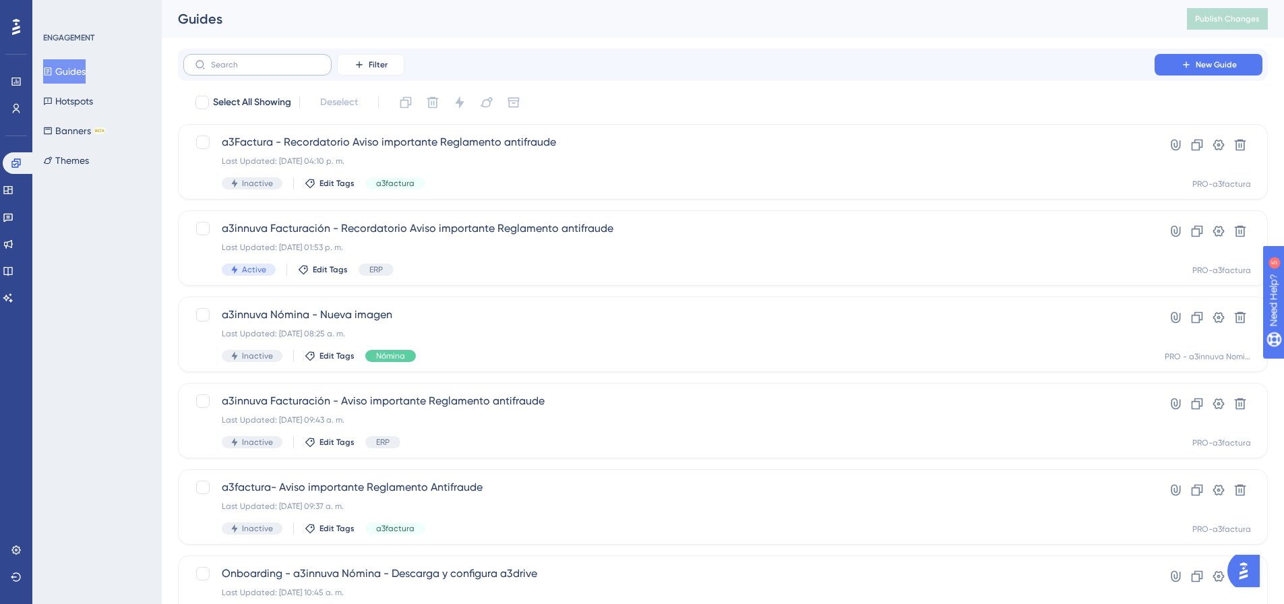
click at [276, 70] on label at bounding box center [257, 65] width 148 height 22
click at [276, 69] on input "text" at bounding box center [265, 64] width 109 height 9
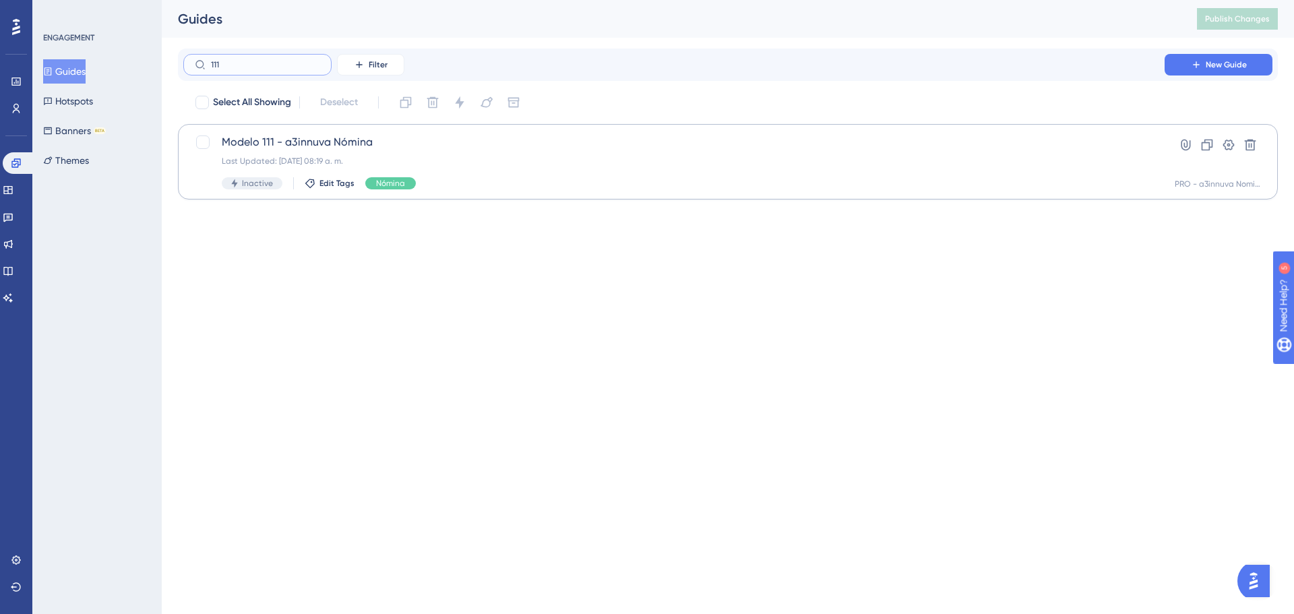
type input "111"
click at [340, 151] on div "Modelo 111 - a3innuva Nómina Last Updated: 13 oct 2025 08:19 a. m. Inactive Edi…" at bounding box center [674, 161] width 904 height 55
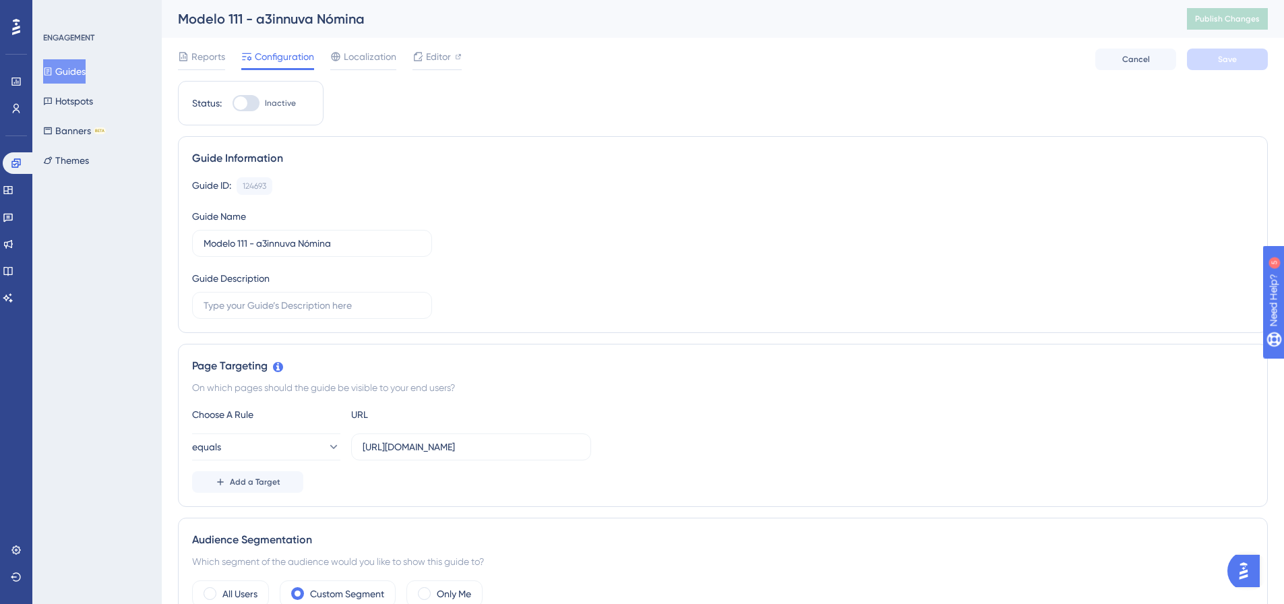
click at [257, 100] on div at bounding box center [245, 103] width 27 height 16
click at [232, 103] on input "Inactive" at bounding box center [232, 103] width 1 height 1
checkbox input "true"
click at [1244, 64] on button "Save" at bounding box center [1227, 60] width 81 height 22
click at [1257, 22] on span "Publish Changes" at bounding box center [1227, 18] width 65 height 11
